Goal: Check status: Check status

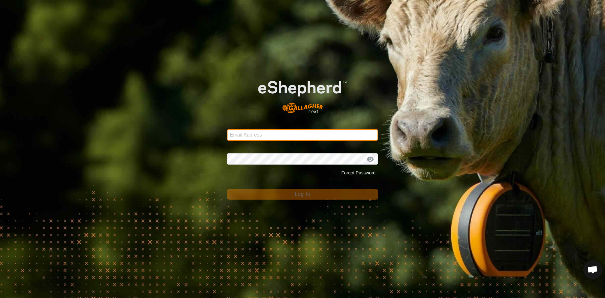
click at [274, 132] on input "Email Address" at bounding box center [302, 134] width 151 height 11
type input "[EMAIL_ADDRESS][PERSON_NAME][DOMAIN_NAME]"
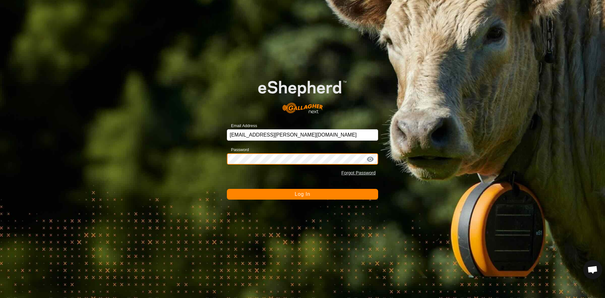
click at [227, 189] on button "Log In" at bounding box center [302, 194] width 151 height 11
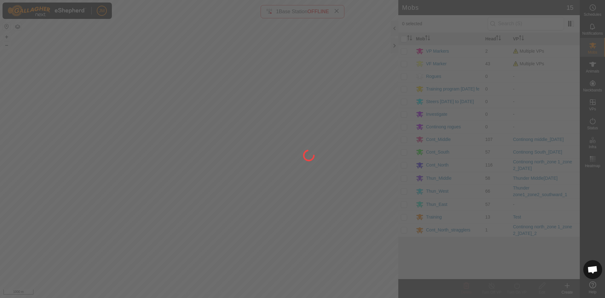
click at [394, 48] on div at bounding box center [302, 149] width 605 height 298
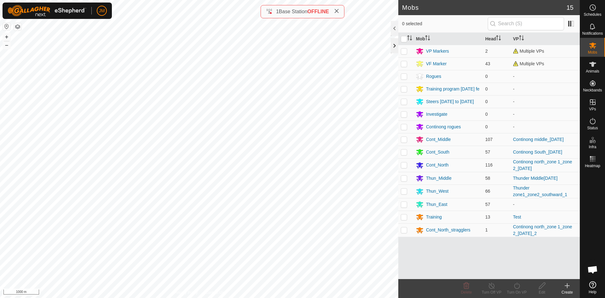
click at [394, 49] on div at bounding box center [395, 45] width 8 height 15
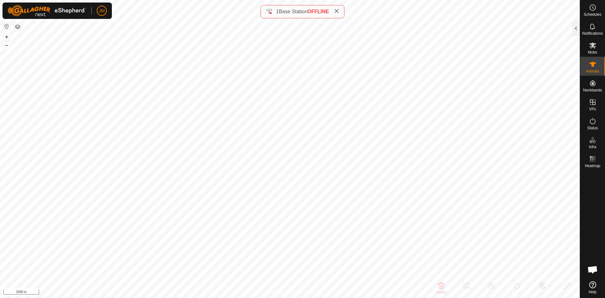
type input "220134"
type input "-"
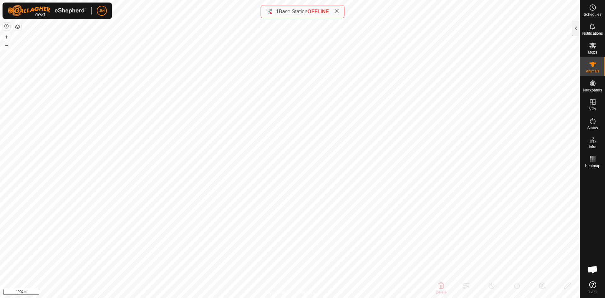
type input "-"
click at [336, 12] on icon at bounding box center [336, 11] width 5 height 5
click at [577, 29] on div at bounding box center [576, 28] width 8 height 15
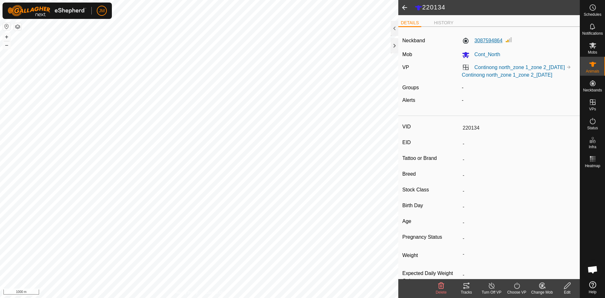
click at [492, 38] on label "3087594864" at bounding box center [482, 41] width 41 height 8
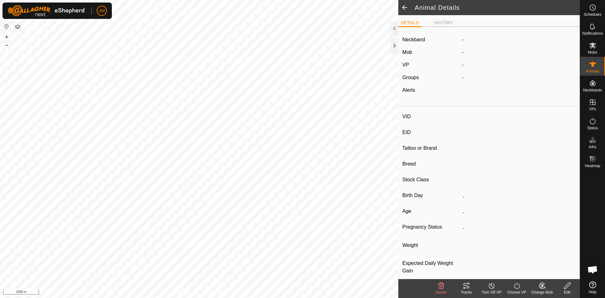
type input "220456"
type input "-"
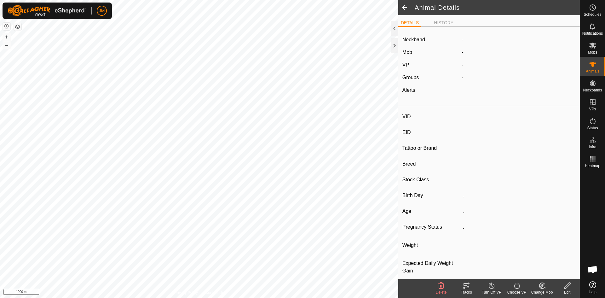
type input "-"
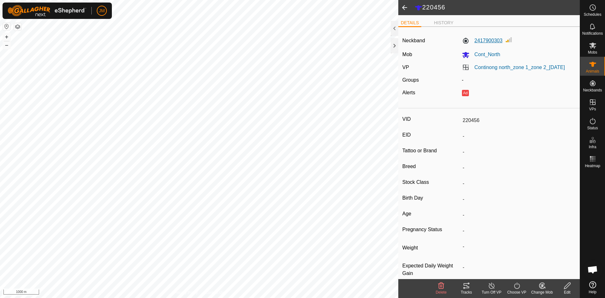
click at [491, 40] on label "2417900303" at bounding box center [482, 41] width 41 height 8
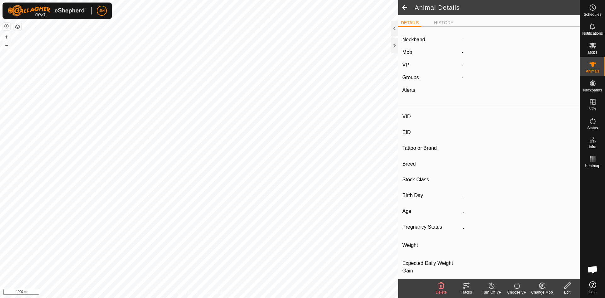
type input "220001"
type input "-"
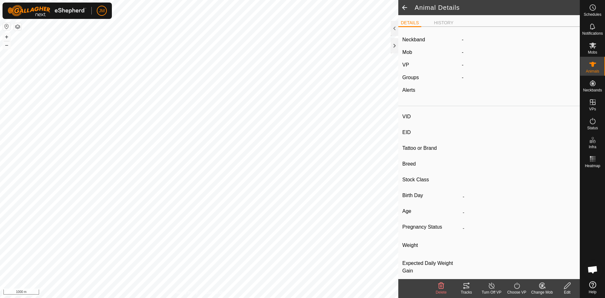
type input "-"
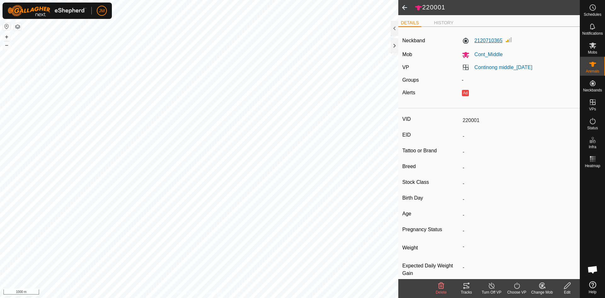
click at [492, 41] on label "2120710365" at bounding box center [482, 41] width 41 height 8
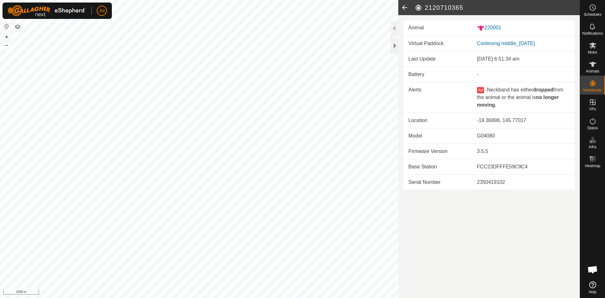
click at [393, 47] on div at bounding box center [395, 45] width 8 height 15
